Goal: Task Accomplishment & Management: Manage account settings

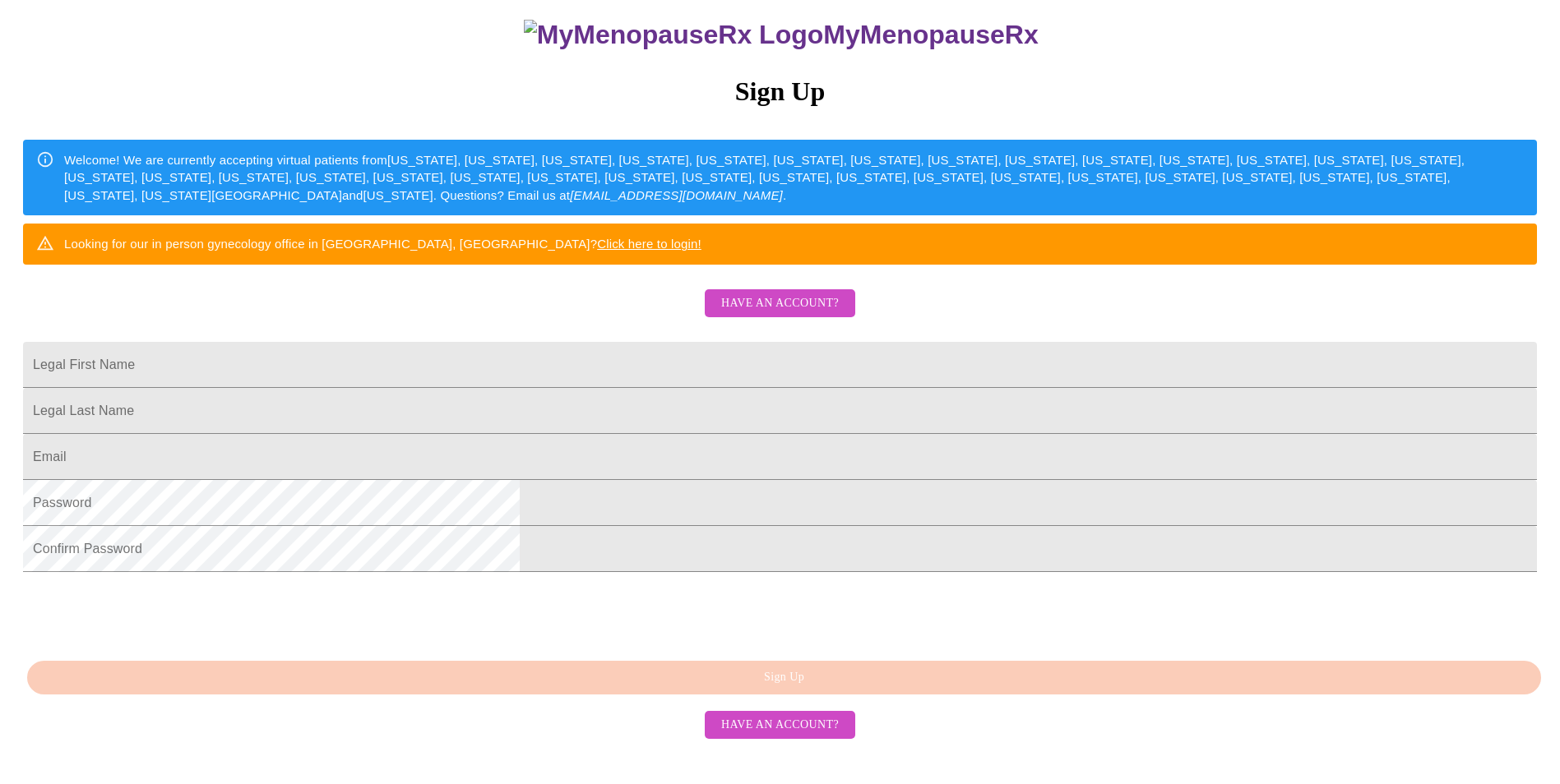
scroll to position [278, 0]
click at [739, 294] on span "Have an account?" at bounding box center [780, 303] width 118 height 21
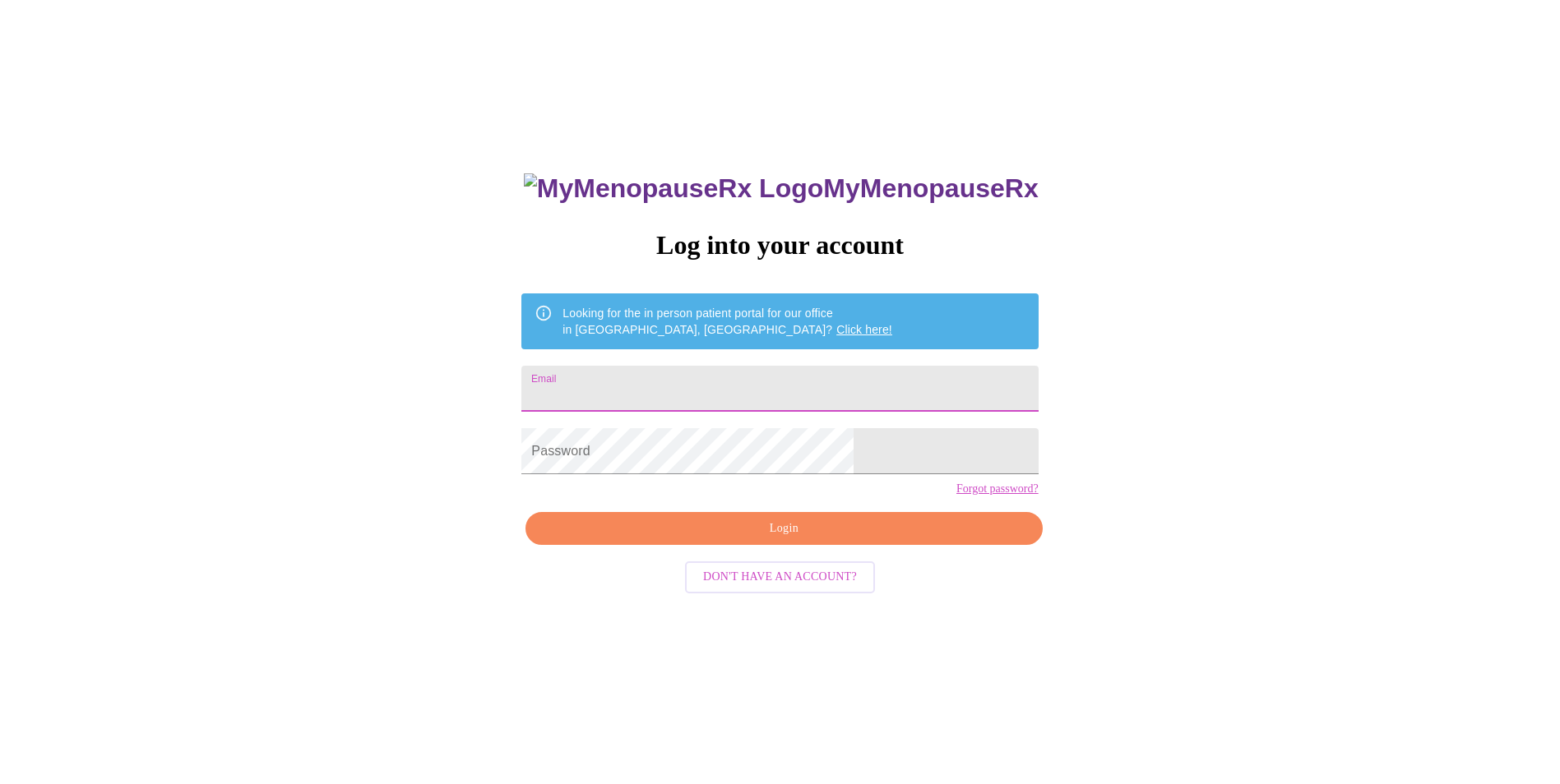
click at [651, 378] on input "Email" at bounding box center [780, 389] width 516 height 46
type input "stacey732@outlook.com"
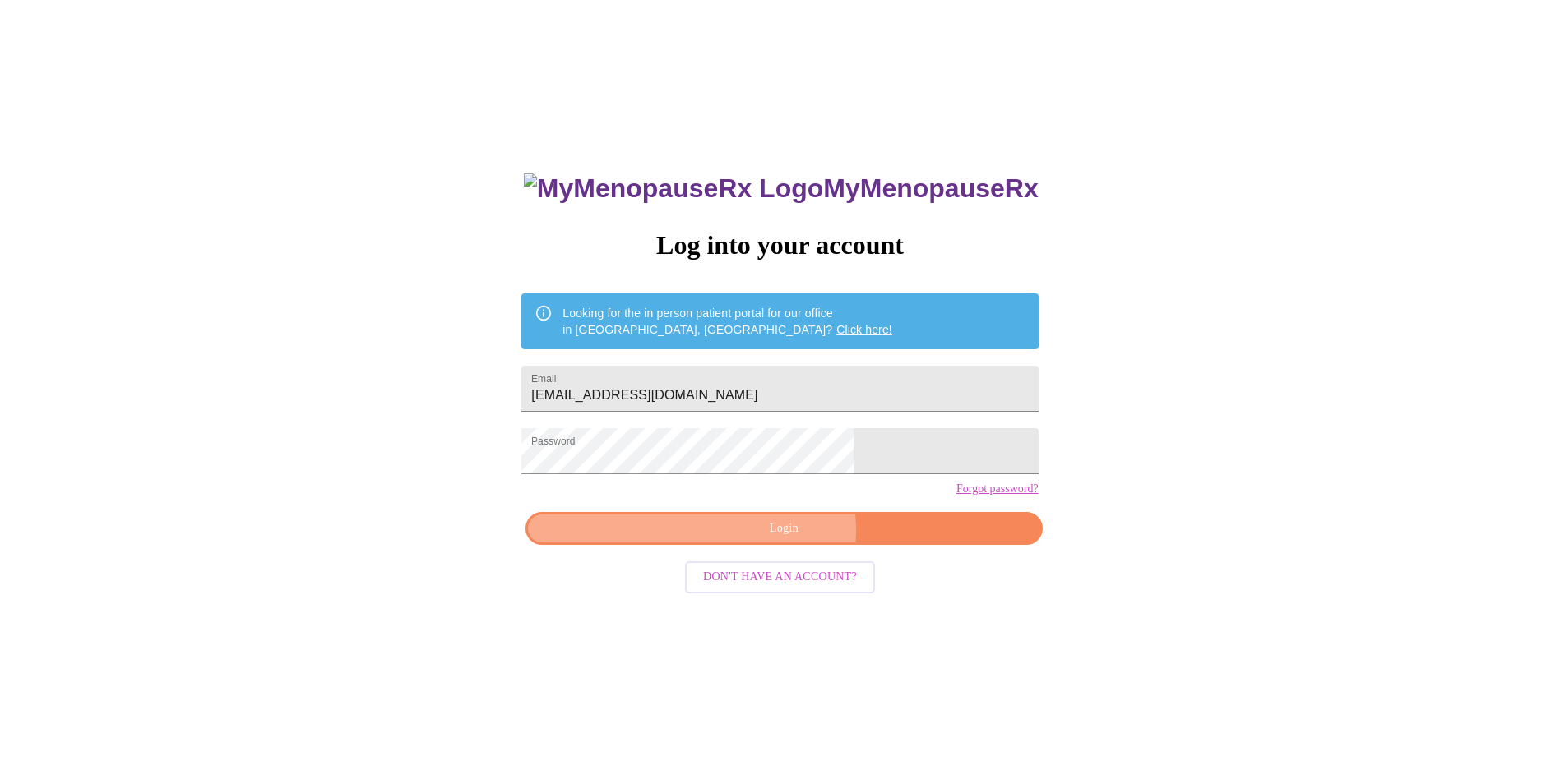
click at [763, 539] on span "Login" at bounding box center [783, 529] width 479 height 21
click at [792, 539] on span "Login" at bounding box center [783, 529] width 479 height 21
click at [740, 539] on span "Login" at bounding box center [783, 529] width 479 height 21
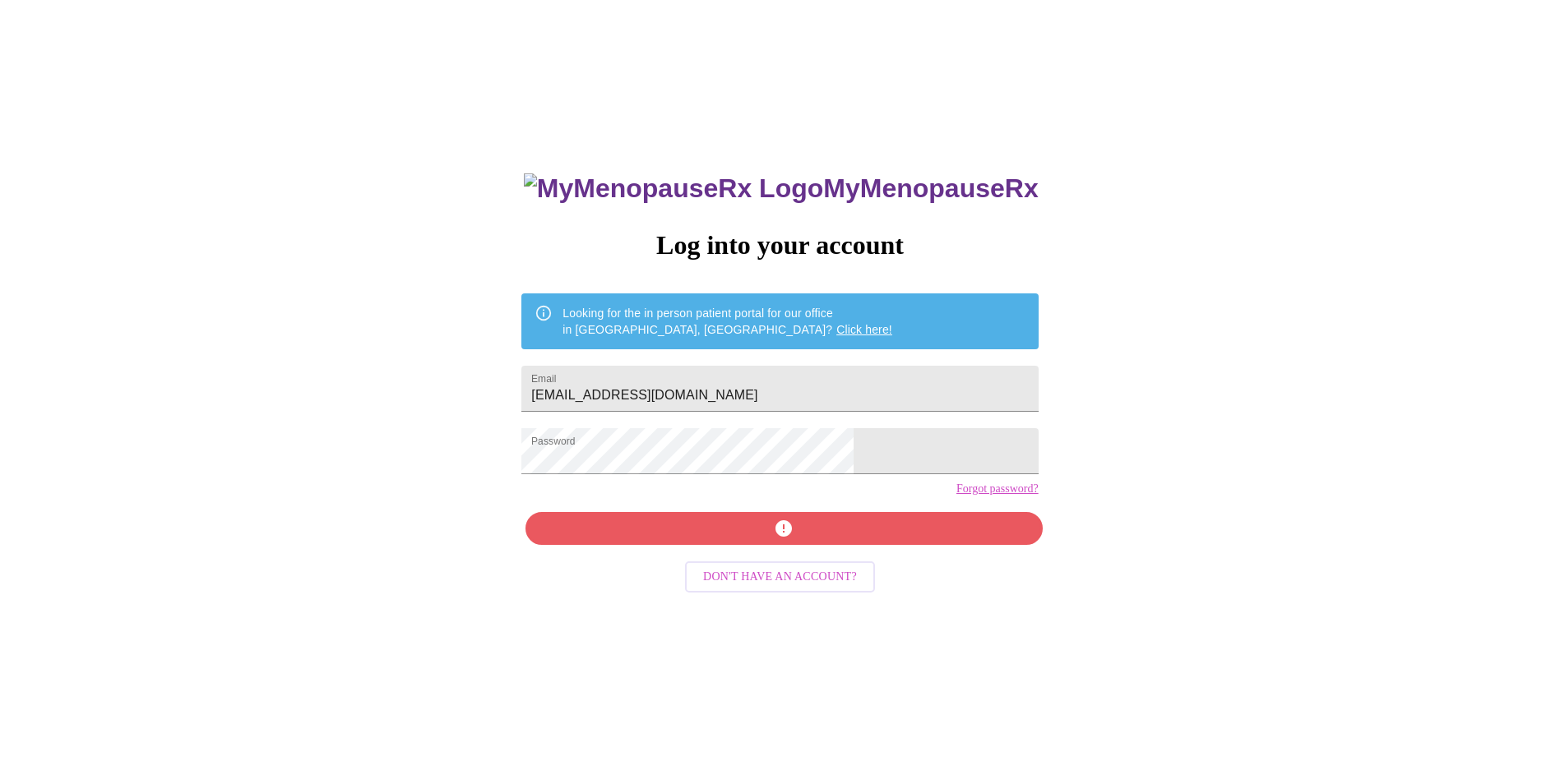
click at [957, 495] on link "Forgot password?" at bounding box center [998, 488] width 82 height 13
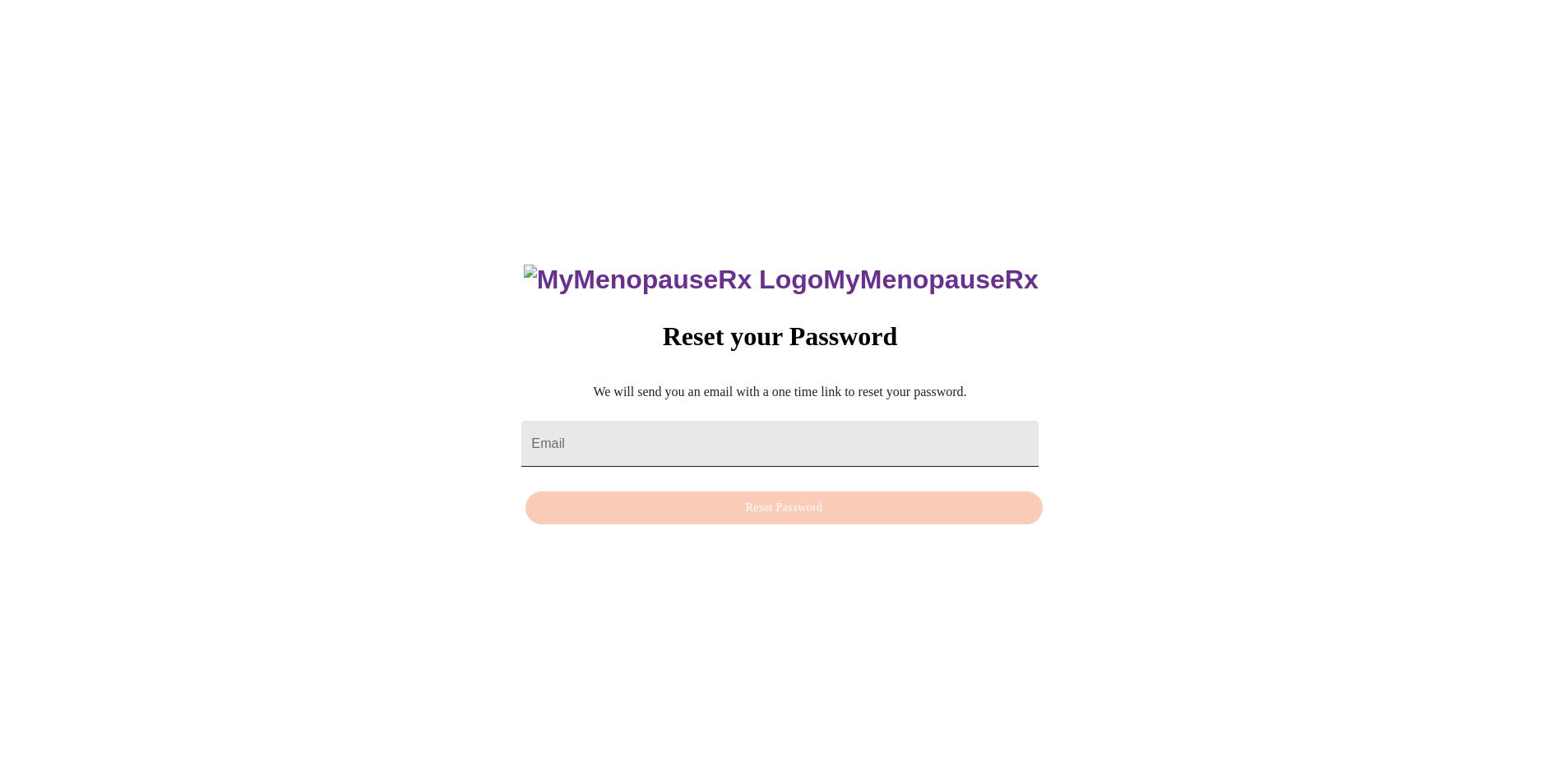
click at [681, 427] on input "Email" at bounding box center [780, 443] width 516 height 46
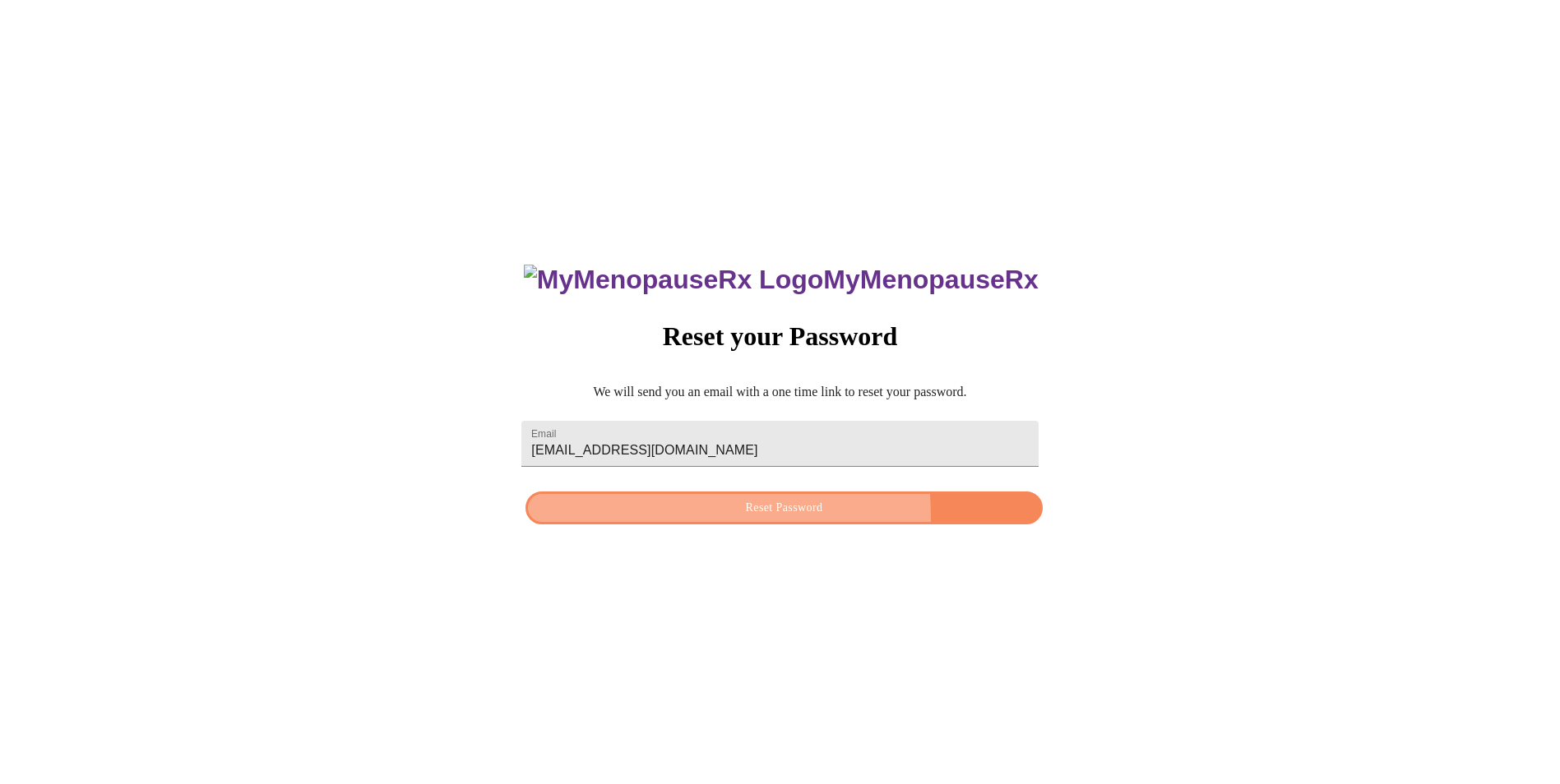
click at [681, 517] on span "Reset Password" at bounding box center [783, 508] width 479 height 21
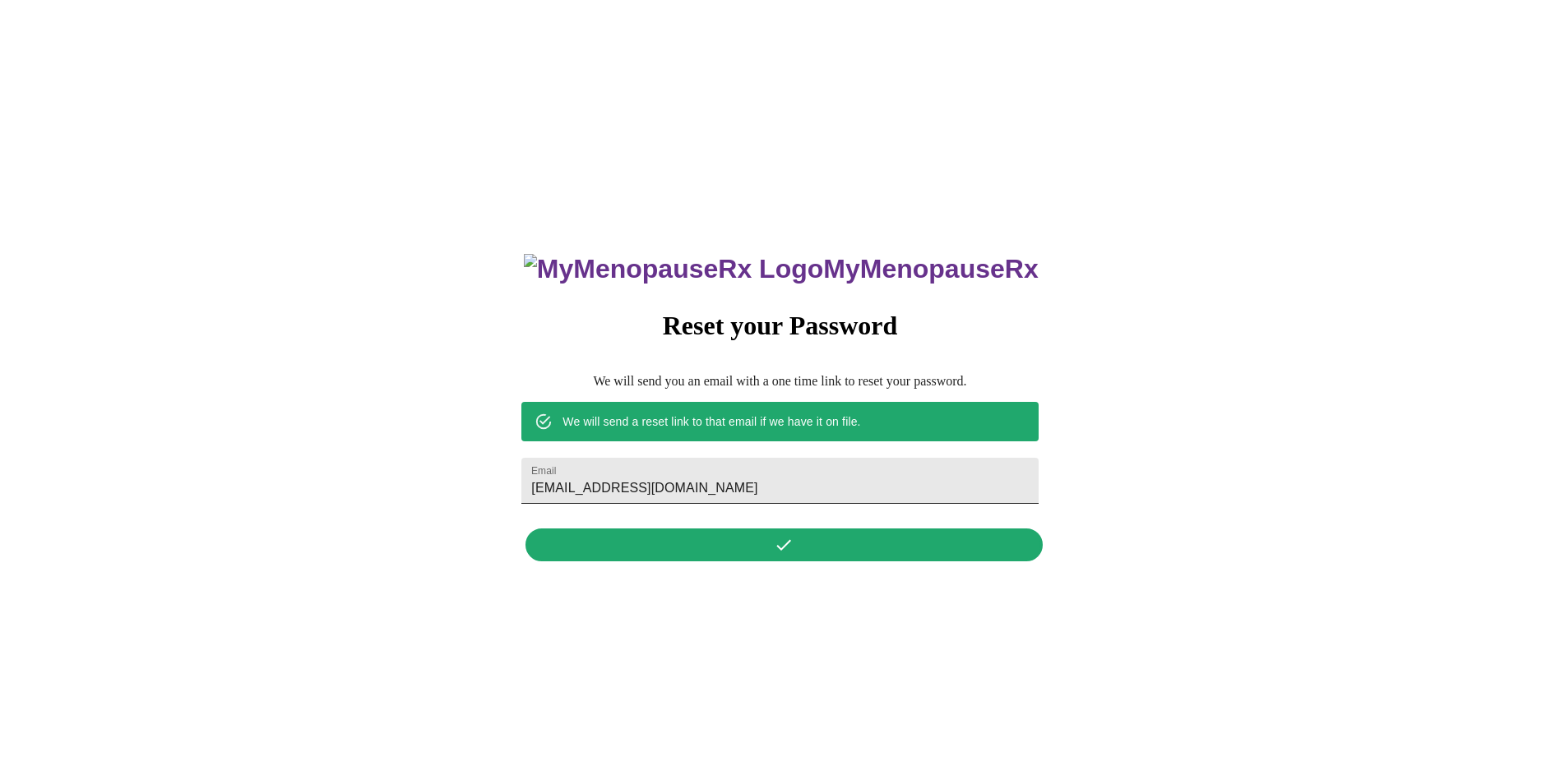
click at [738, 470] on input "stacey732@outlook.com" at bounding box center [780, 481] width 516 height 46
type input "stacey732@outlook.com"
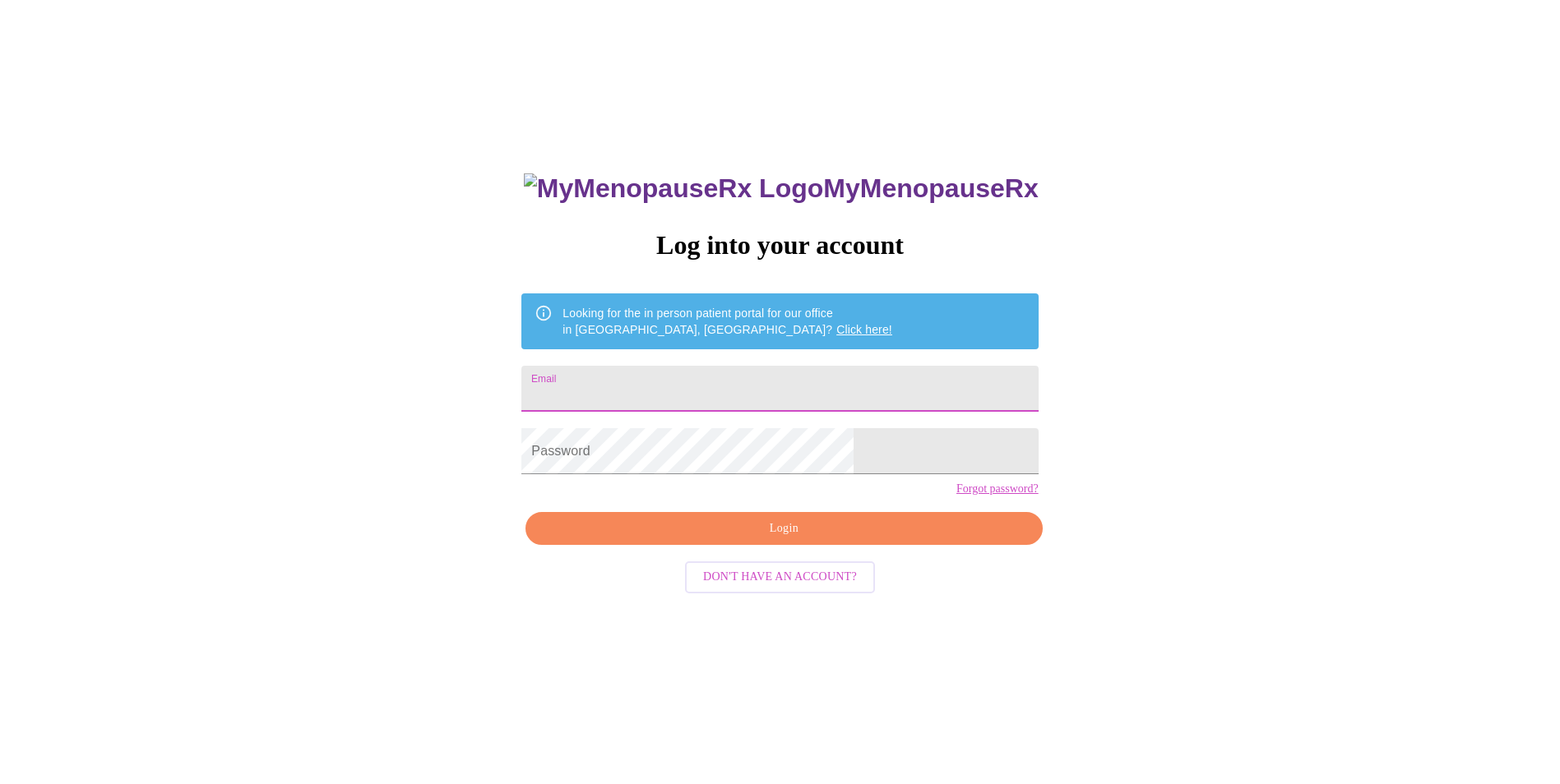
click at [763, 372] on input "Email" at bounding box center [780, 389] width 516 height 46
type input "stacey732@outlook.com"
click at [809, 539] on span "Login" at bounding box center [783, 529] width 479 height 21
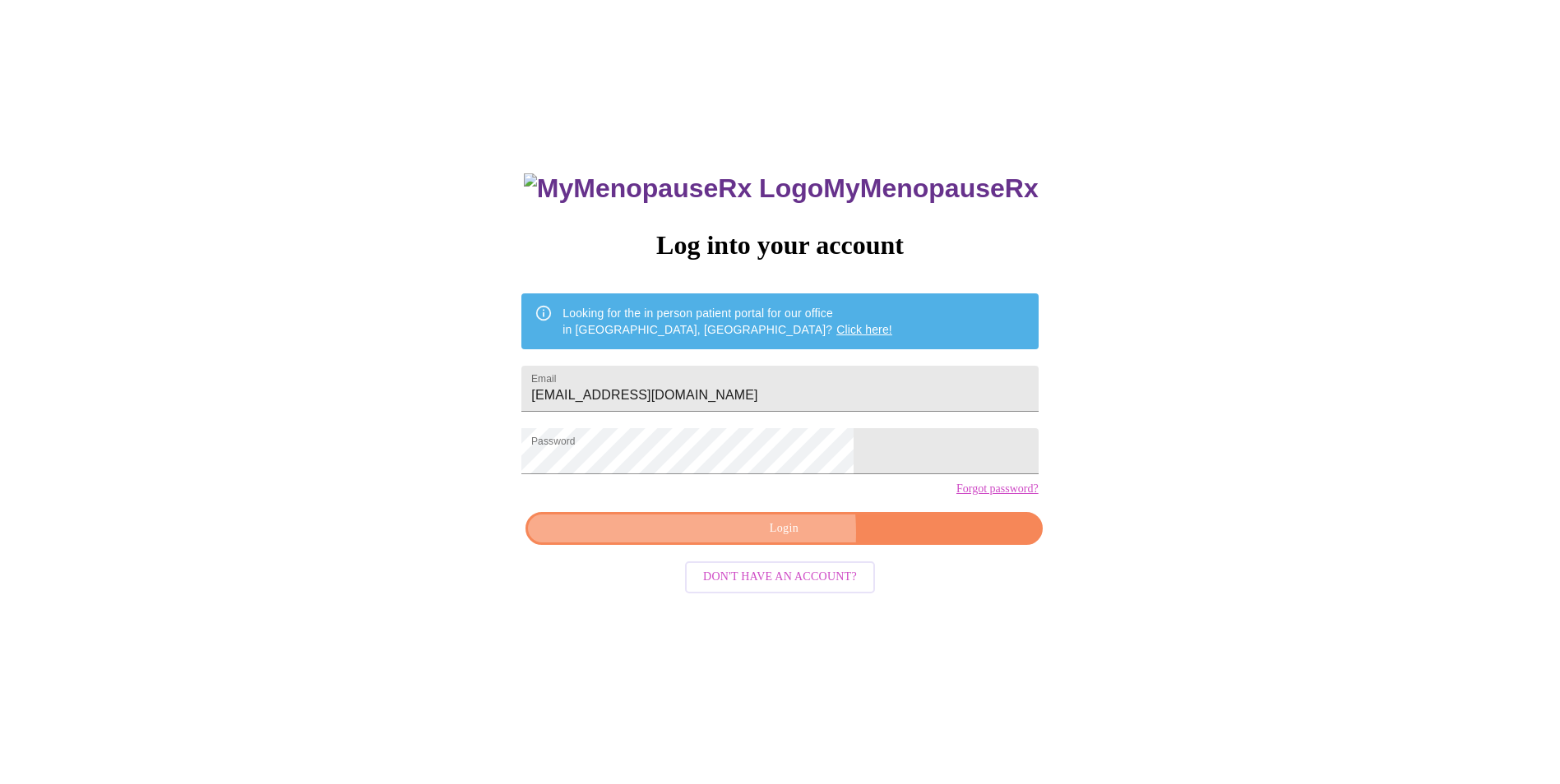
click at [724, 539] on span "Login" at bounding box center [783, 529] width 479 height 21
click at [957, 495] on link "Forgot password?" at bounding box center [998, 488] width 82 height 13
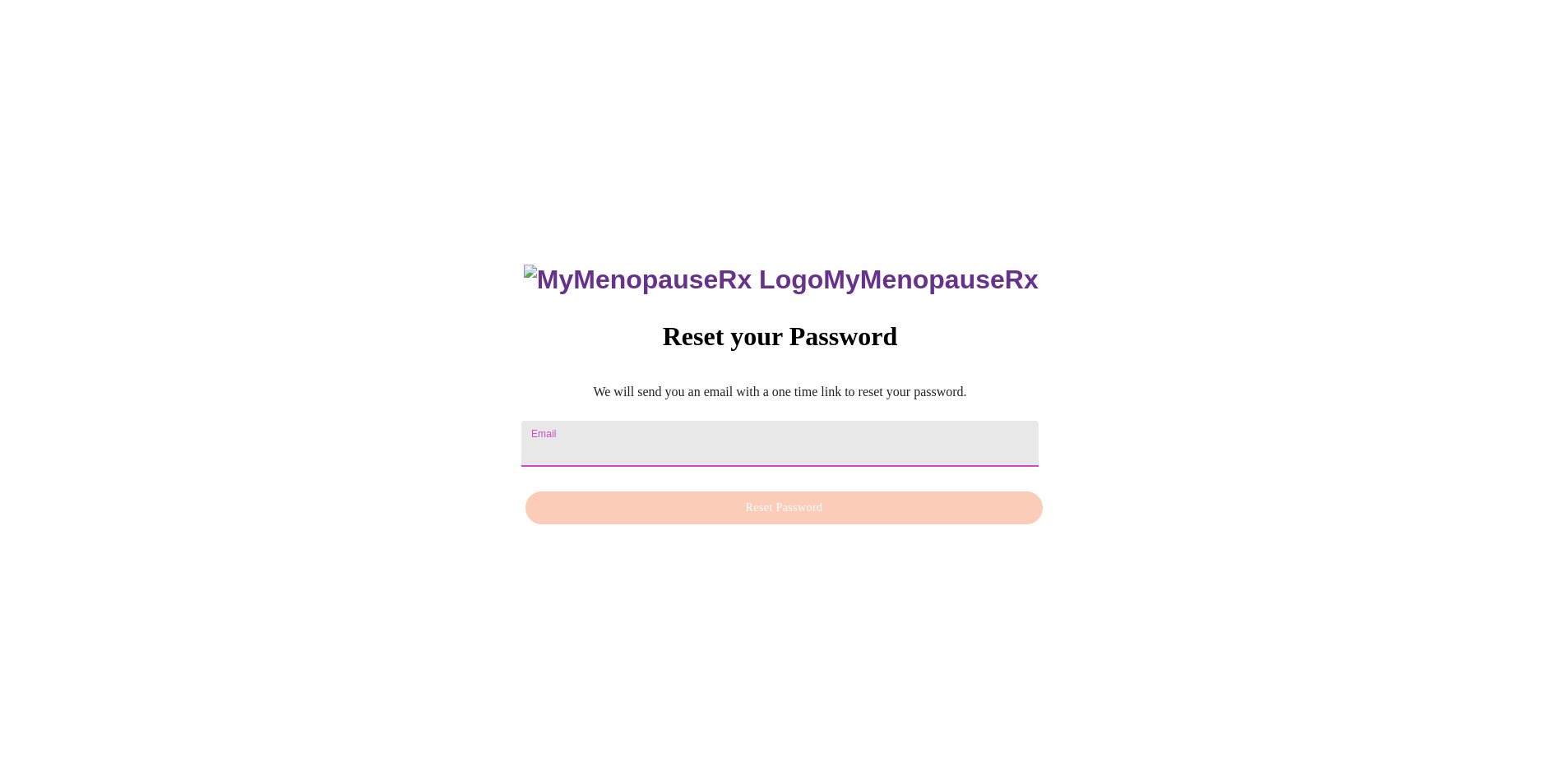
click at [627, 425] on input "Email" at bounding box center [780, 443] width 516 height 46
click at [638, 424] on input "Email" at bounding box center [780, 443] width 516 height 46
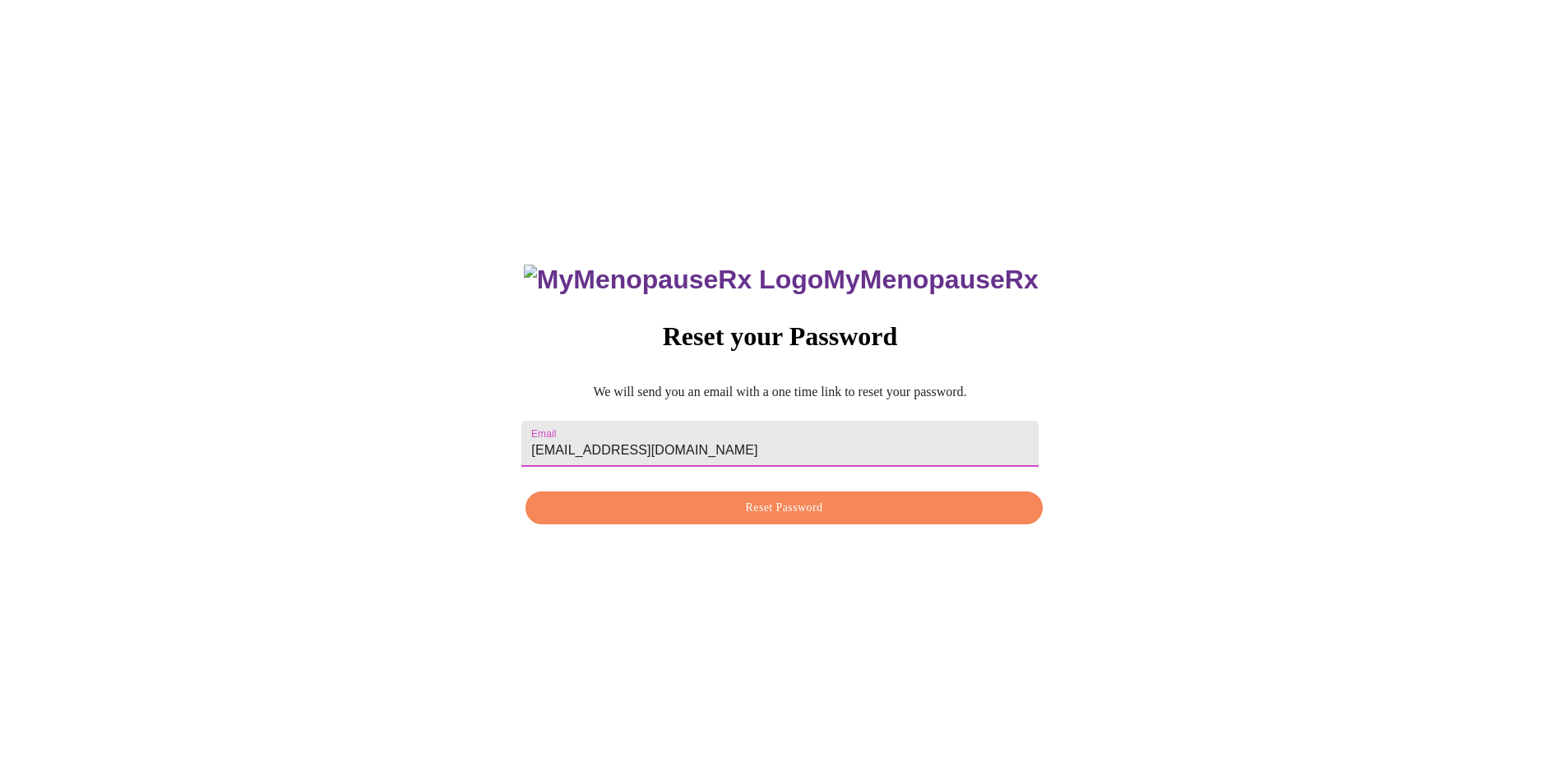
type input "stacey732@outlook.com"
click at [753, 503] on span "Reset Password" at bounding box center [783, 508] width 479 height 21
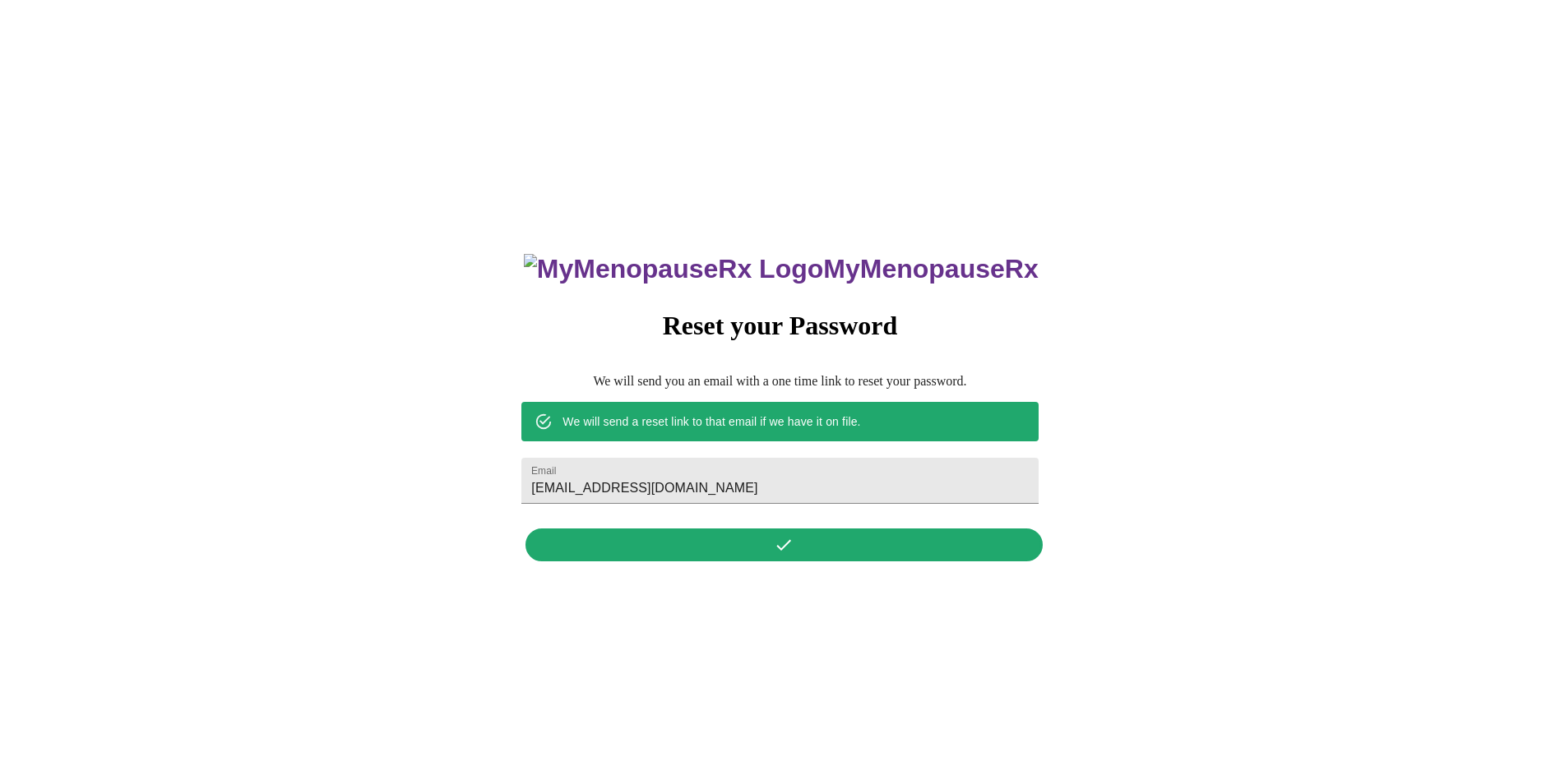
scroll to position [17, 0]
